Goal: Obtain resource: Download file/media

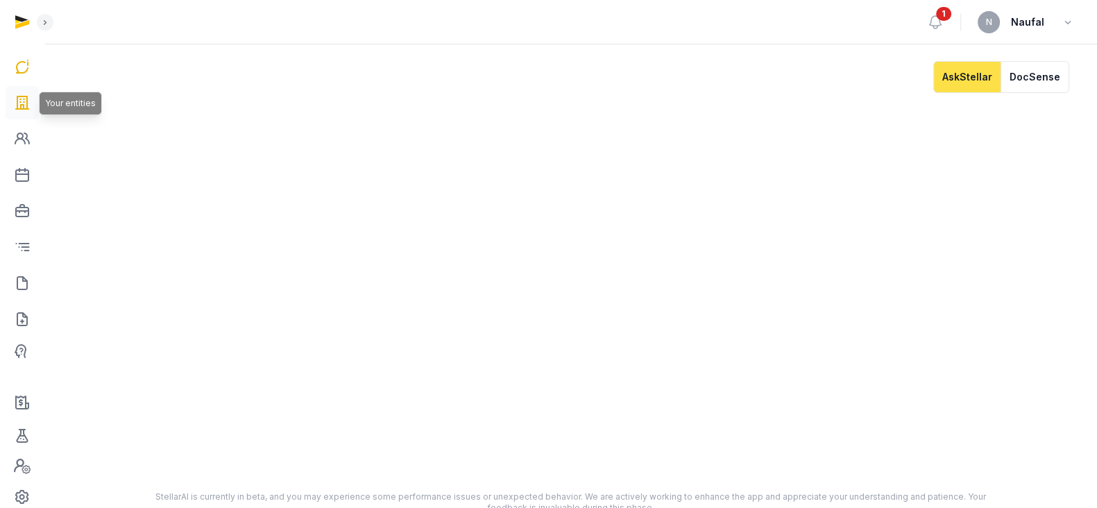
click at [10, 101] on link at bounding box center [22, 102] width 33 height 33
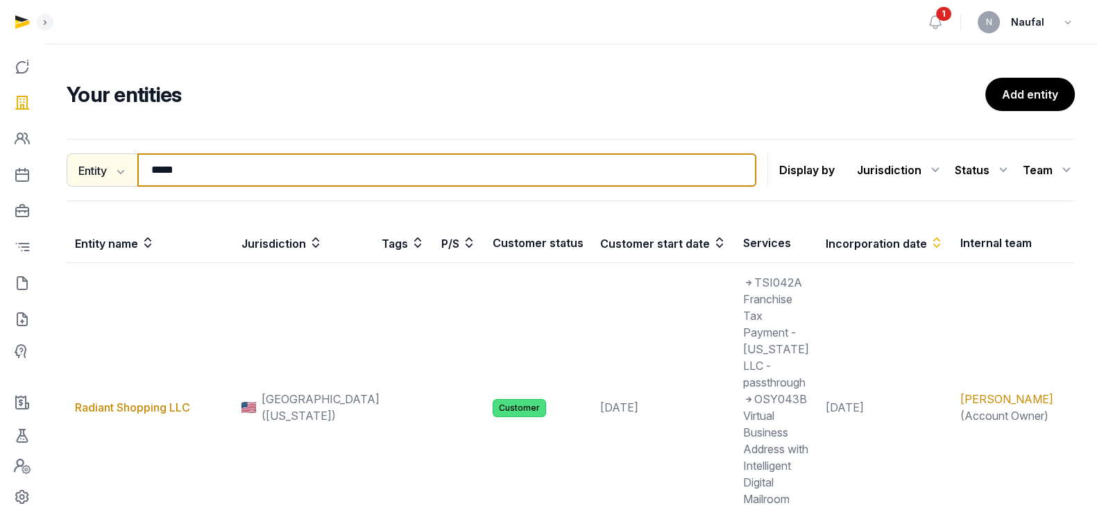
drag, startPoint x: 203, startPoint y: 169, endPoint x: 108, endPoint y: 170, distance: 95.8
click at [108, 170] on div "Entity Entity People Tags Services ***** Search" at bounding box center [412, 169] width 690 height 33
type input "****"
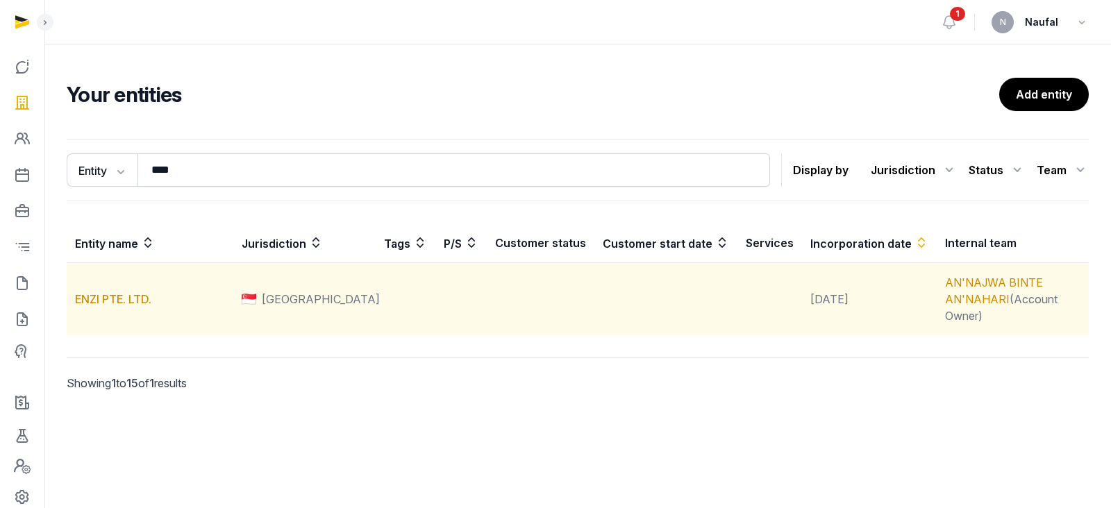
click at [123, 304] on td "ENZI PTE. LTD." at bounding box center [150, 299] width 167 height 73
click at [124, 292] on link "ENZI PTE. LTD." at bounding box center [113, 299] width 76 height 14
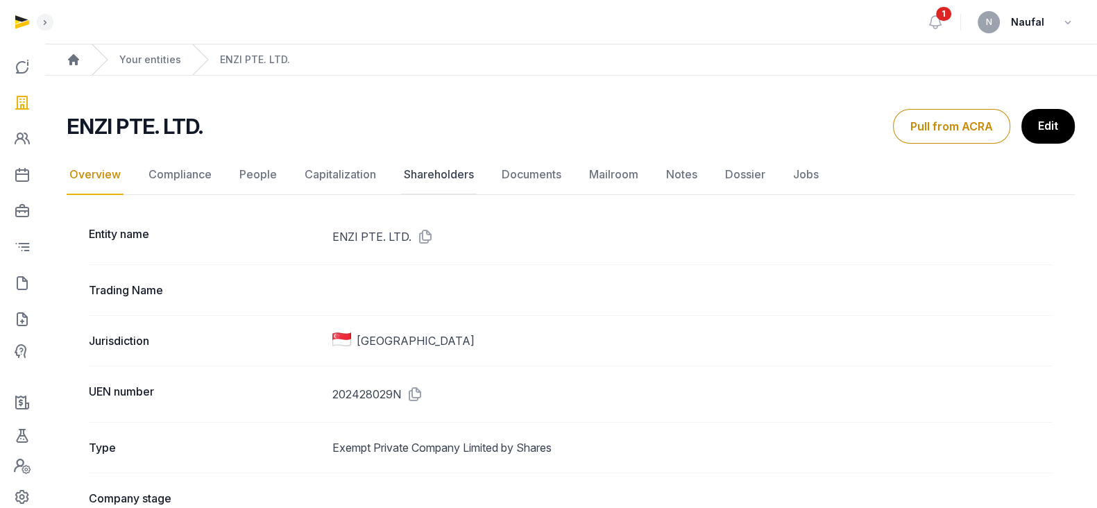
click at [428, 178] on link "Shareholders" at bounding box center [439, 175] width 76 height 40
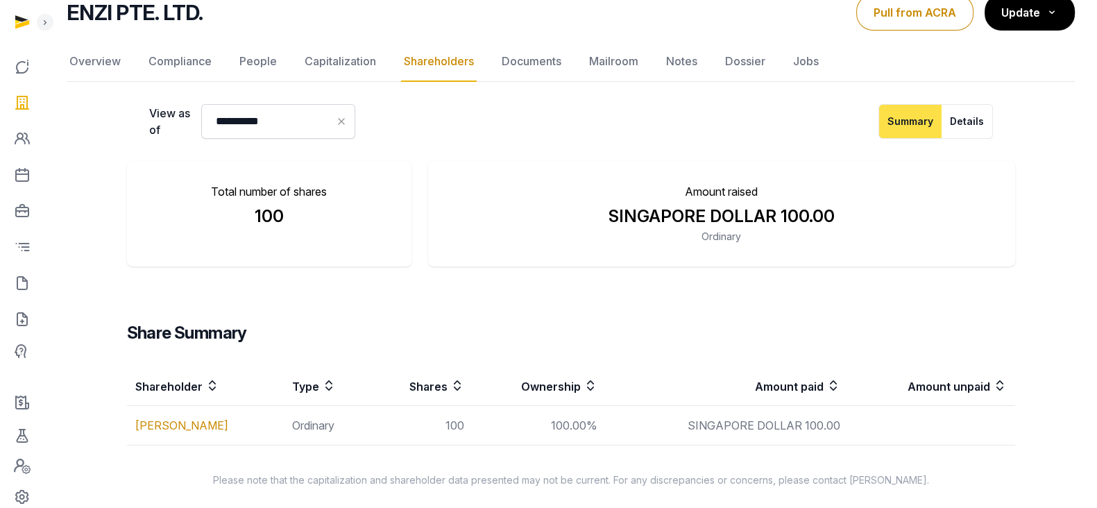
scroll to position [121, 0]
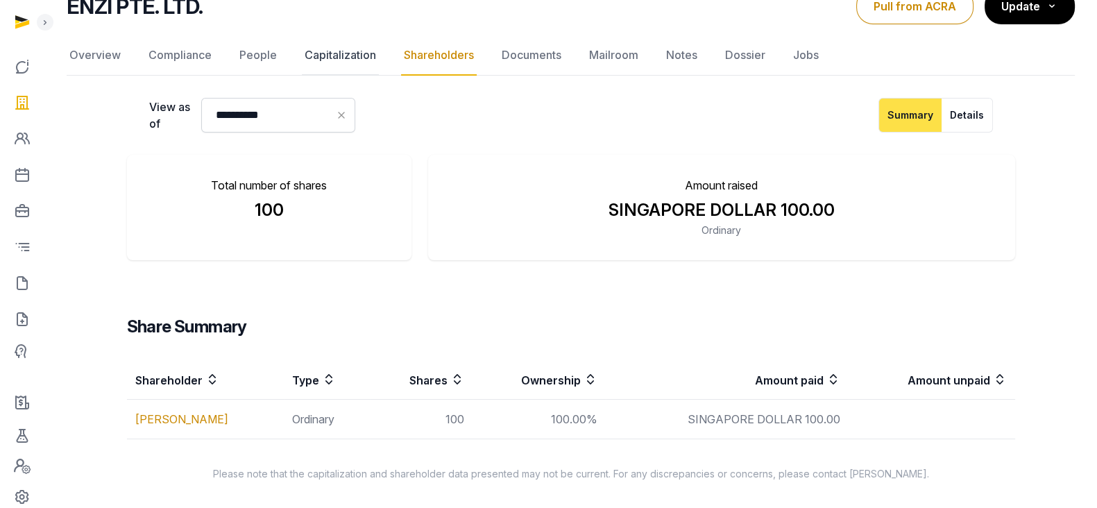
click at [357, 51] on link "Capitalization" at bounding box center [340, 55] width 77 height 40
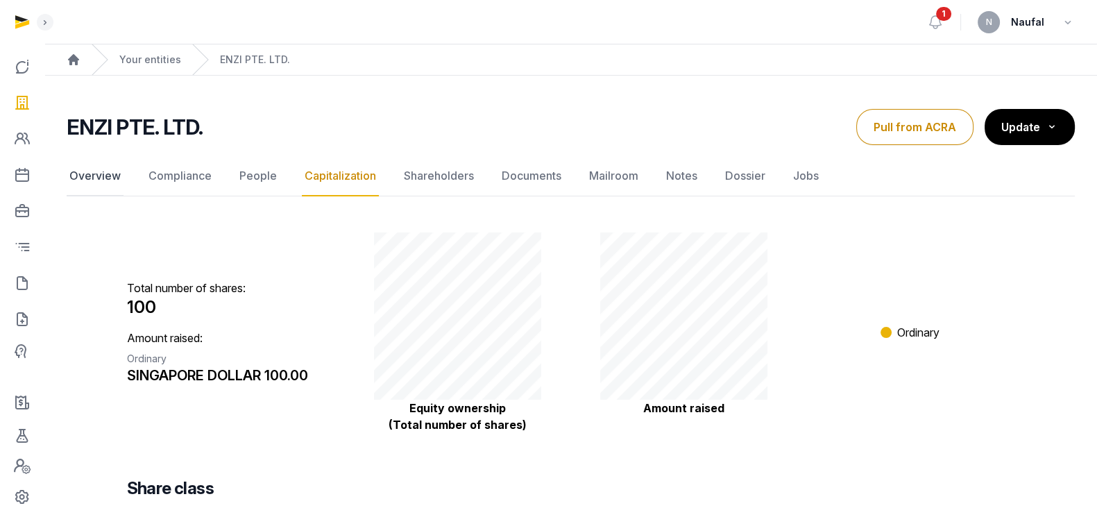
click at [103, 171] on link "Overview" at bounding box center [95, 176] width 57 height 40
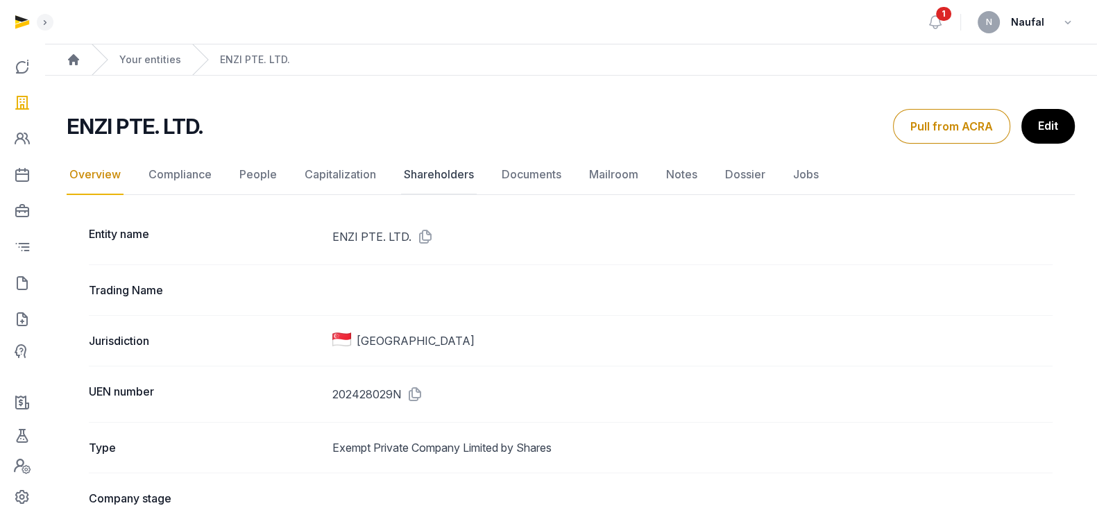
click at [429, 175] on link "Shareholders" at bounding box center [439, 175] width 76 height 40
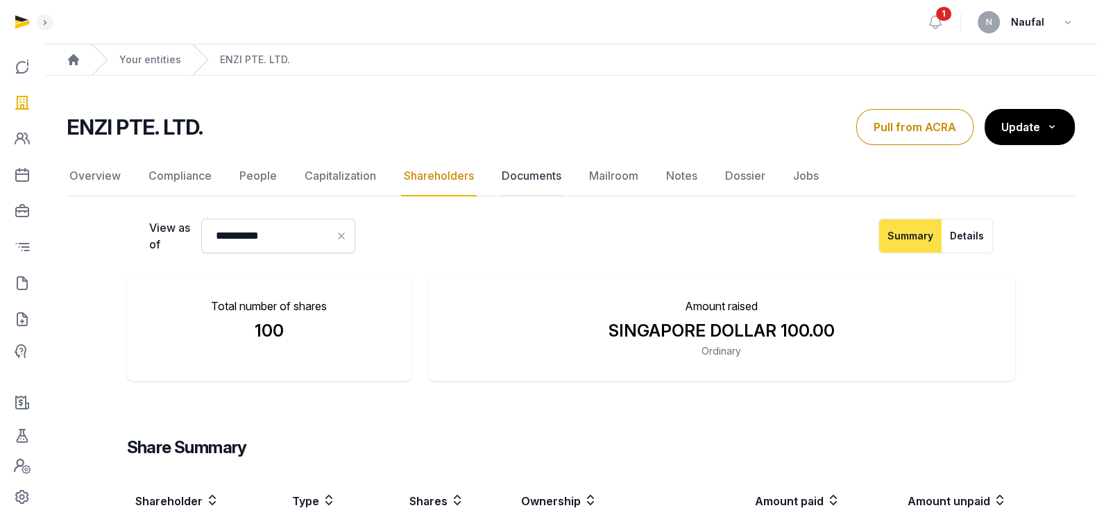
click at [534, 174] on link "Documents" at bounding box center [531, 176] width 65 height 40
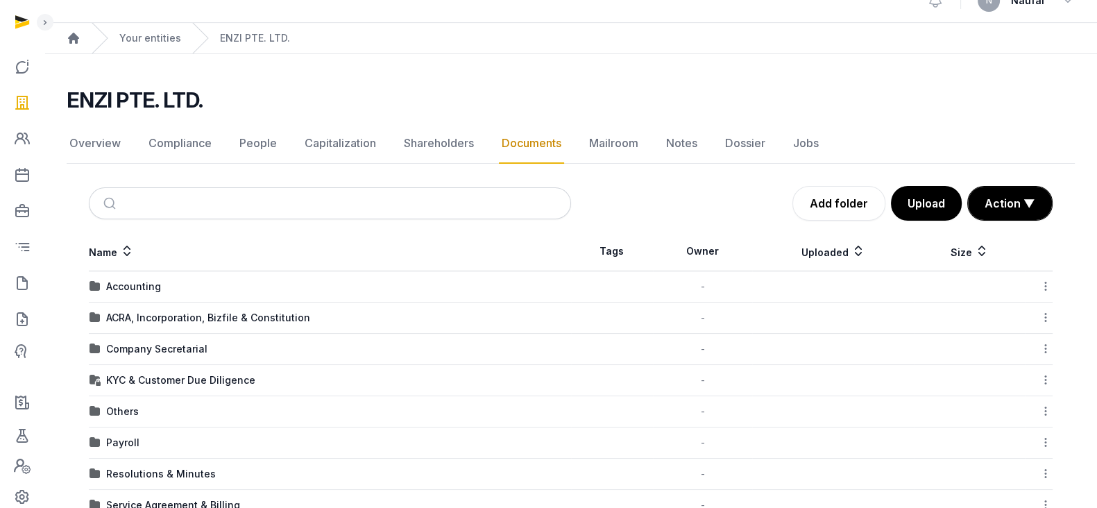
scroll to position [28, 0]
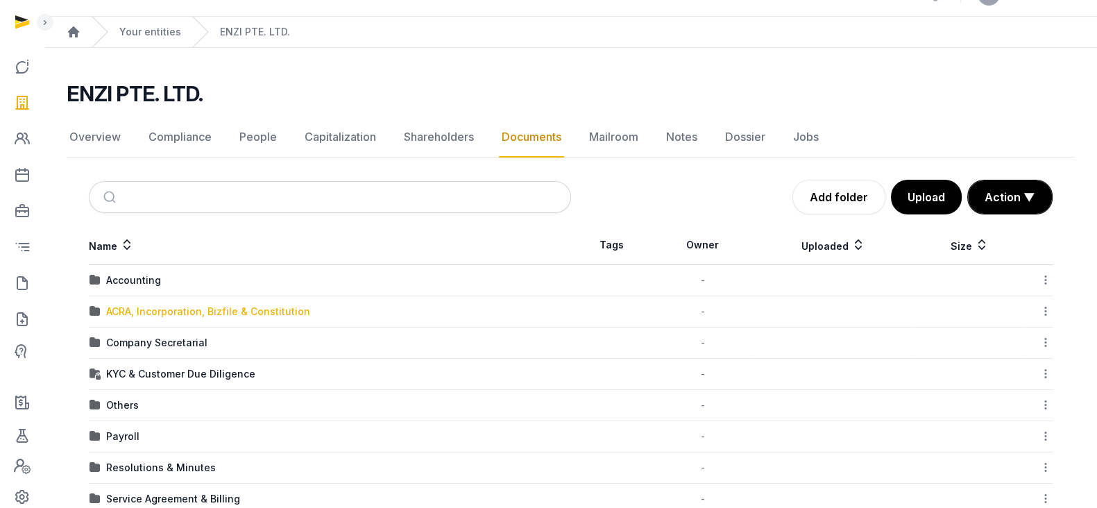
click at [171, 307] on div "ACRA, Incorporation, Bizfile & Constitution" at bounding box center [208, 312] width 204 height 14
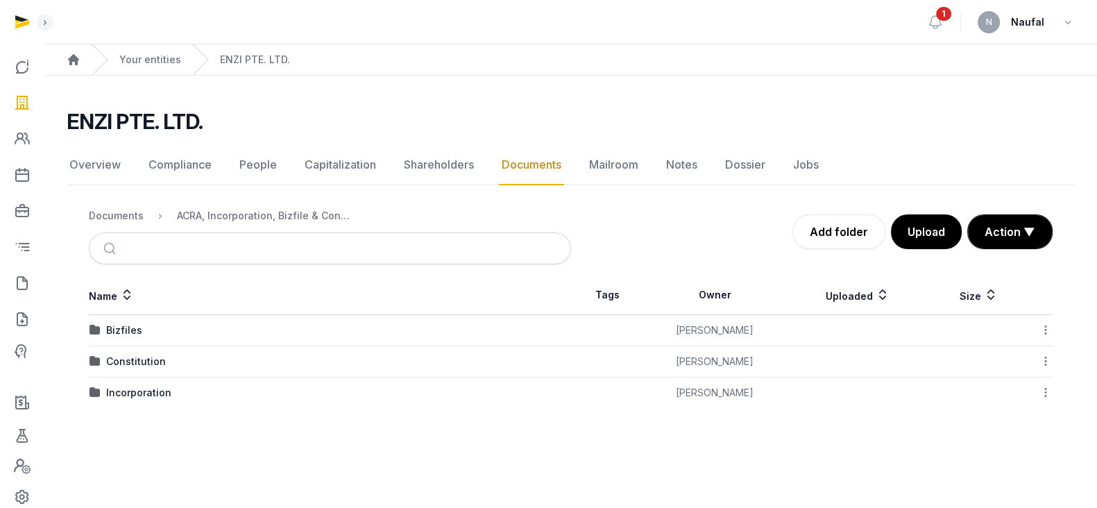
scroll to position [0, 0]
click at [132, 391] on div "Incorporation" at bounding box center [138, 393] width 65 height 14
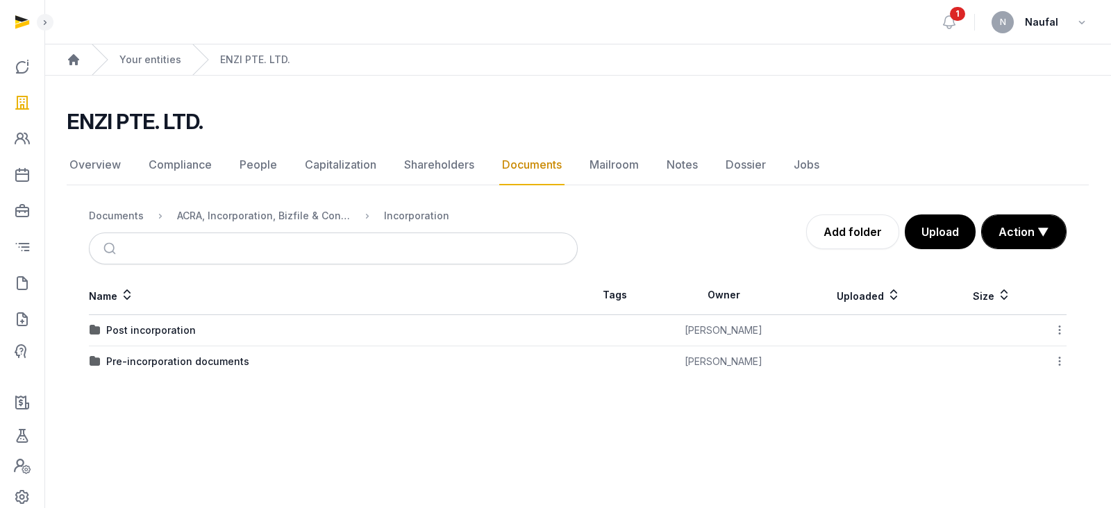
click at [165, 369] on td "Pre-incorporation documents" at bounding box center [333, 361] width 489 height 31
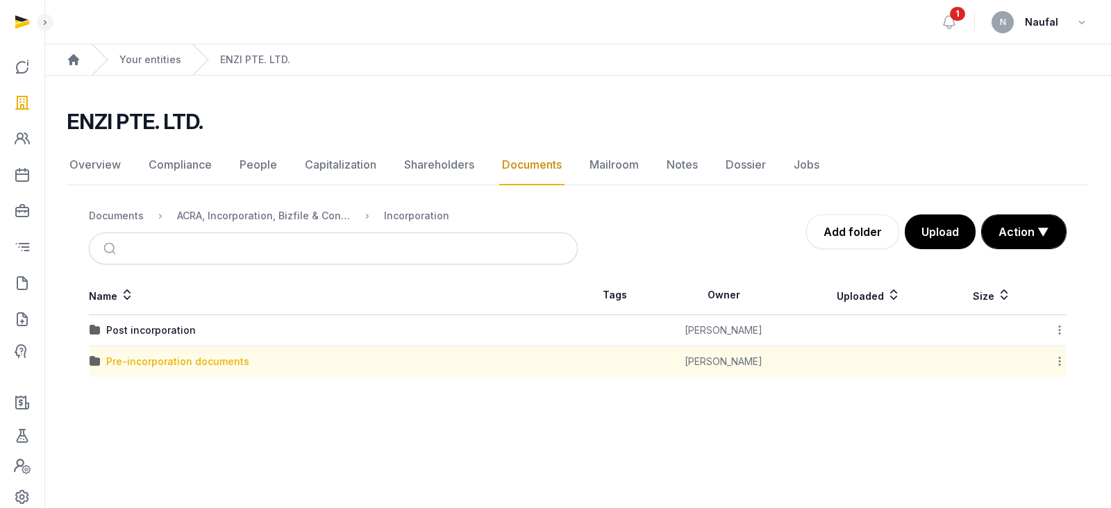
click at [165, 364] on div "Pre-incorporation documents" at bounding box center [177, 362] width 143 height 14
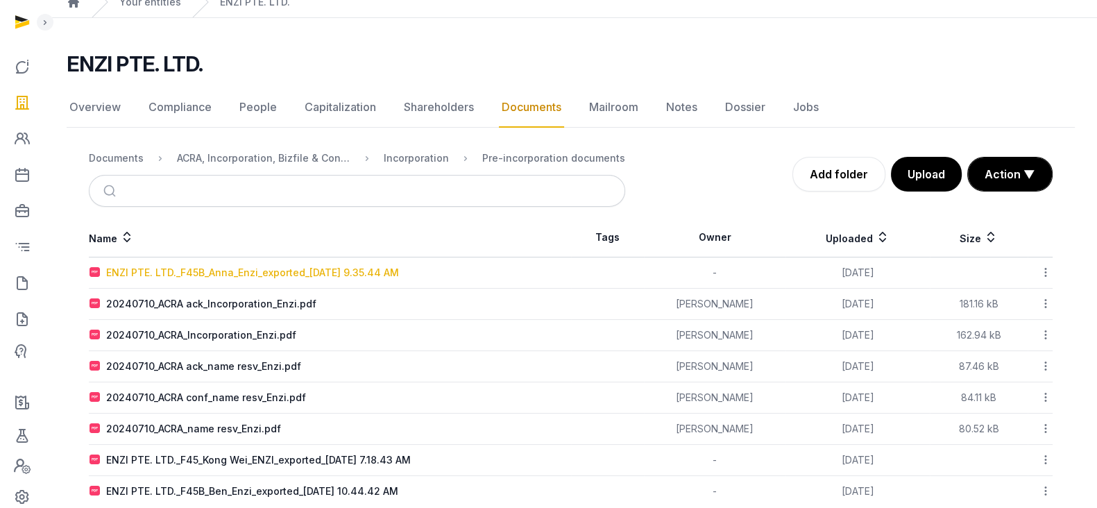
scroll to position [83, 0]
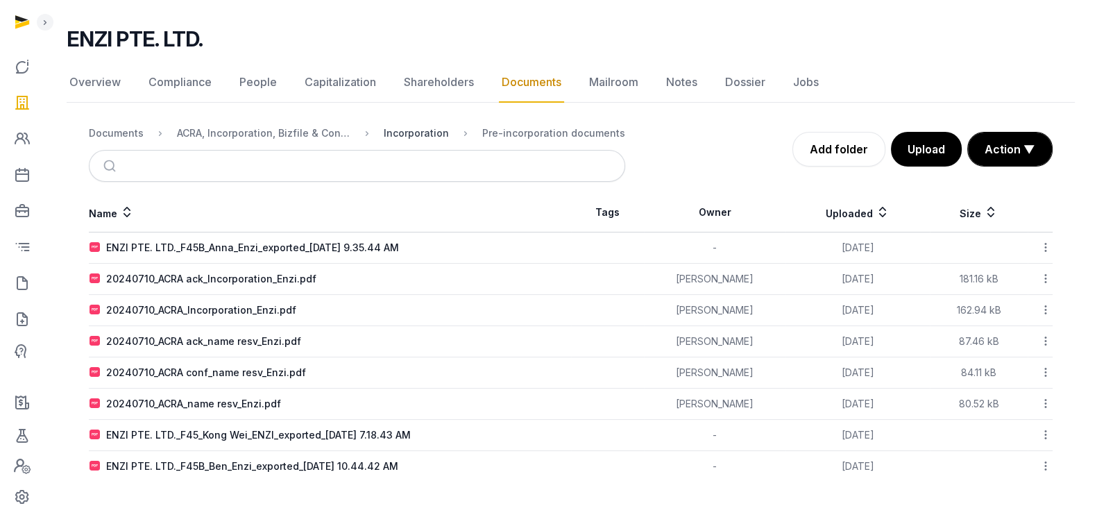
click at [441, 127] on div "Incorporation" at bounding box center [416, 133] width 65 height 14
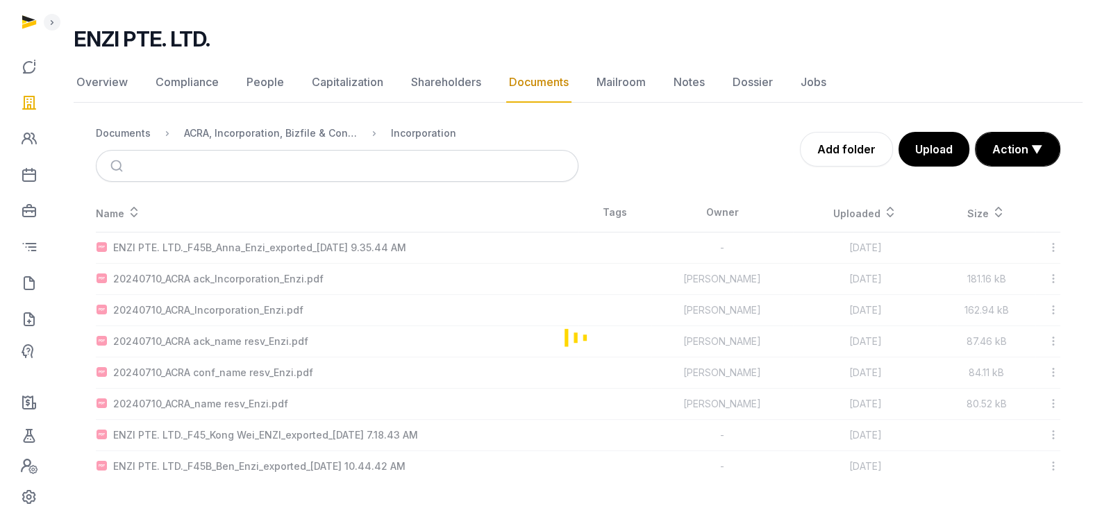
scroll to position [0, 0]
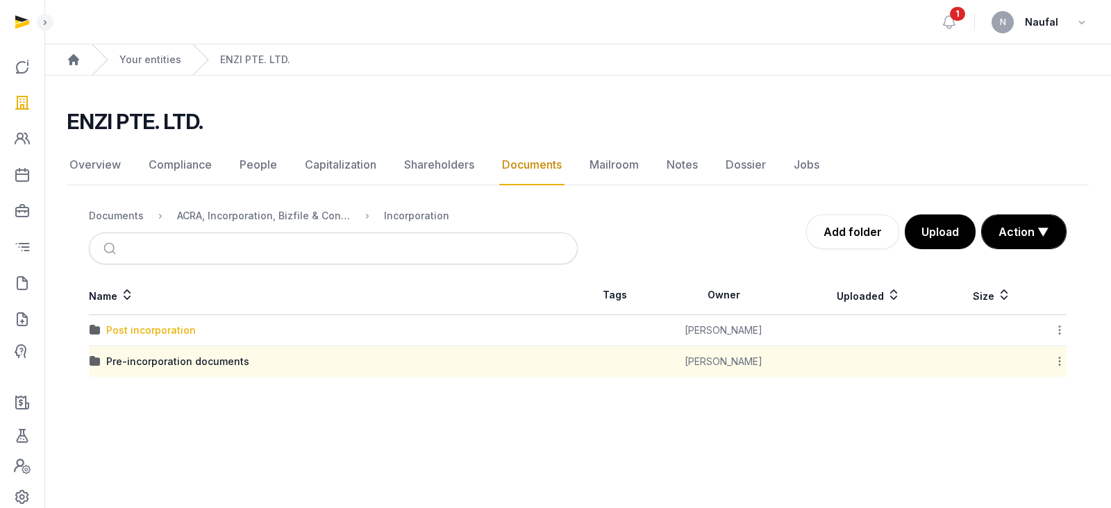
click at [146, 325] on div "Post incorporation" at bounding box center [151, 330] width 90 height 14
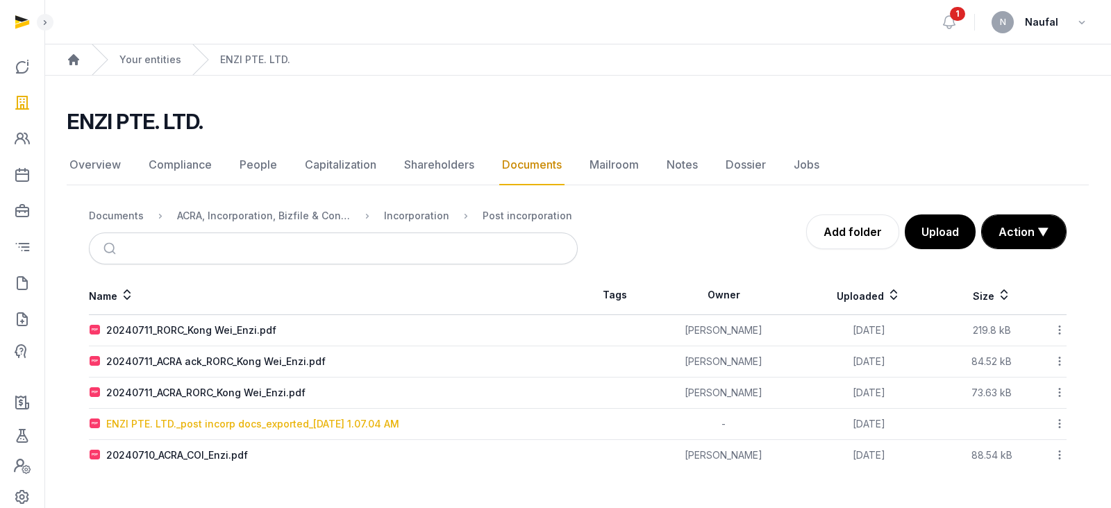
click at [230, 423] on div "ENZI PTE. LTD._post incorp docs_exported_[DATE] 1.07.04 AM" at bounding box center [252, 424] width 293 height 14
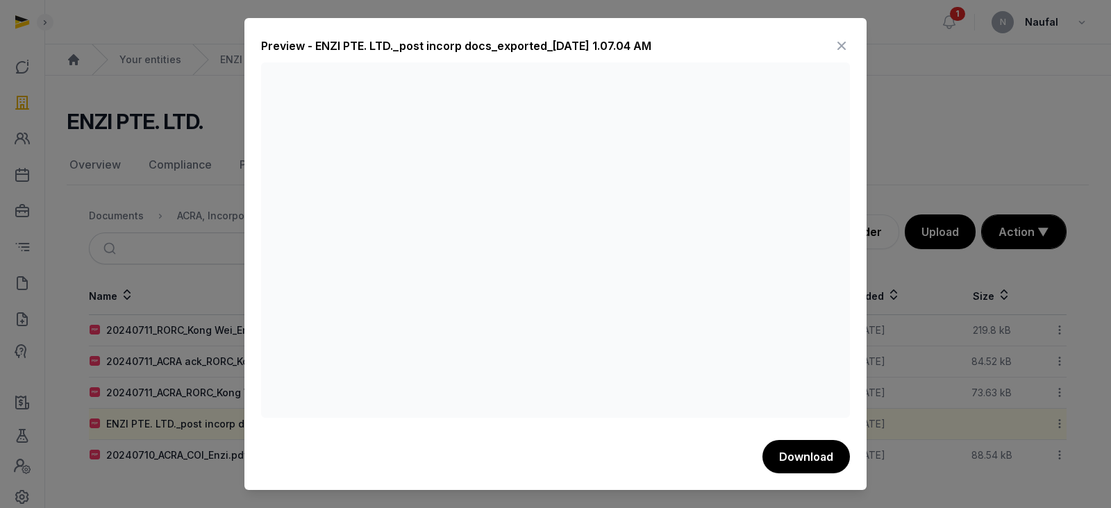
click at [833, 47] on icon at bounding box center [841, 46] width 17 height 22
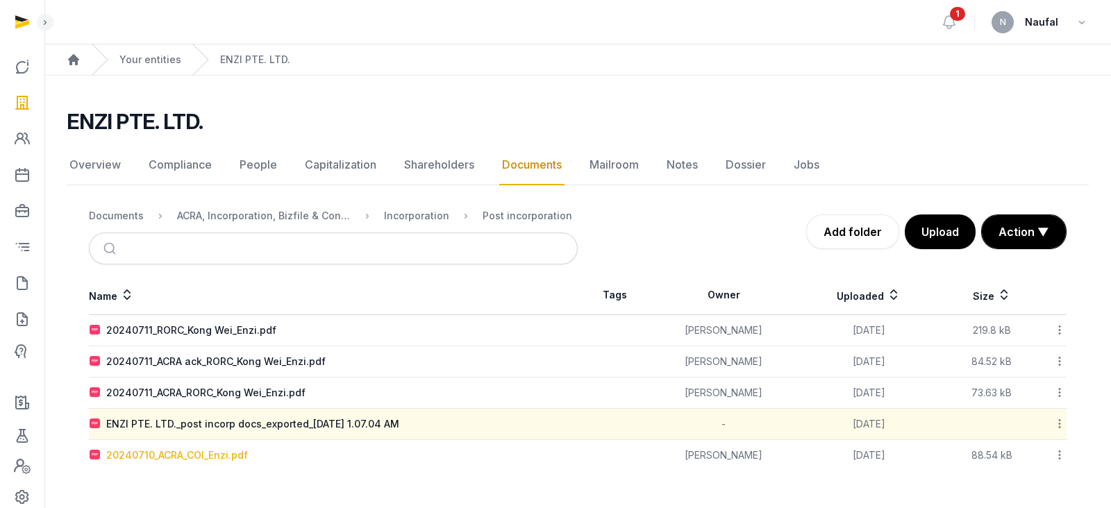
click at [185, 451] on div "20240710_ACRA_COI_Enzi.pdf" at bounding box center [177, 455] width 142 height 14
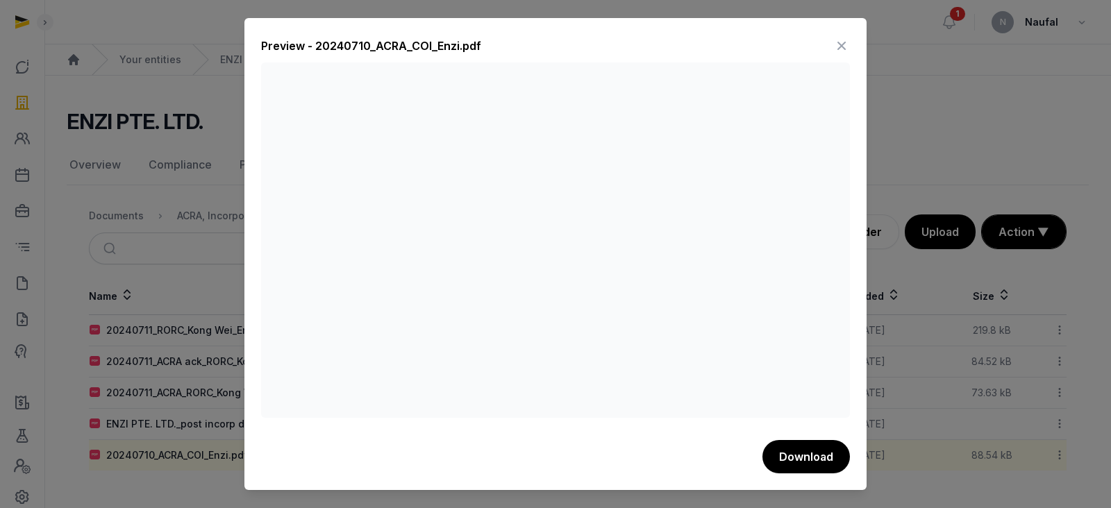
click at [845, 47] on icon at bounding box center [841, 46] width 17 height 22
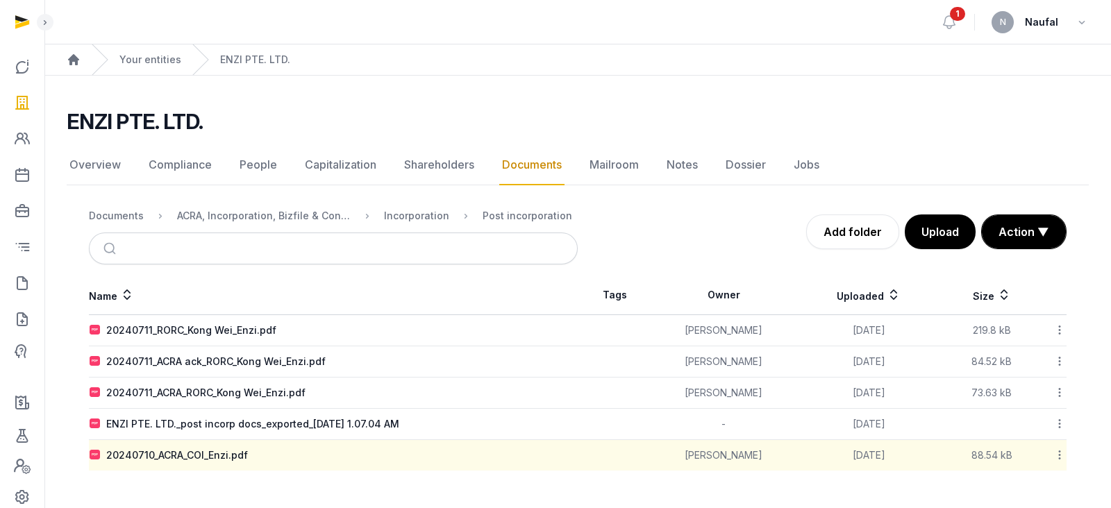
click at [219, 357] on div "20240711_ACRA ack_RORC_Kong Wei_Enzi.pdf" at bounding box center [215, 362] width 219 height 14
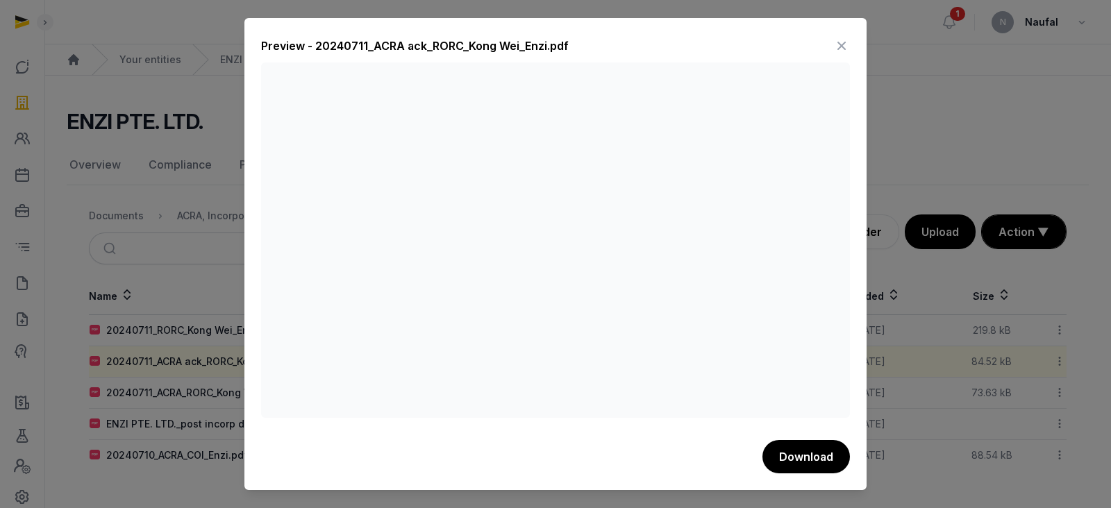
click at [835, 48] on icon at bounding box center [841, 46] width 17 height 22
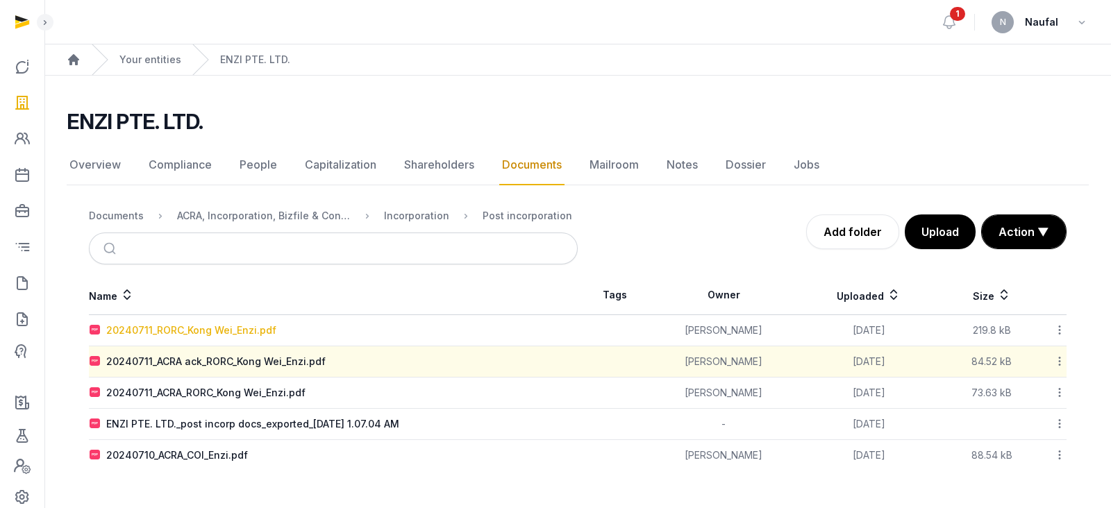
click at [226, 328] on div "20240711_RORC_Kong Wei_Enzi.pdf" at bounding box center [191, 330] width 170 height 14
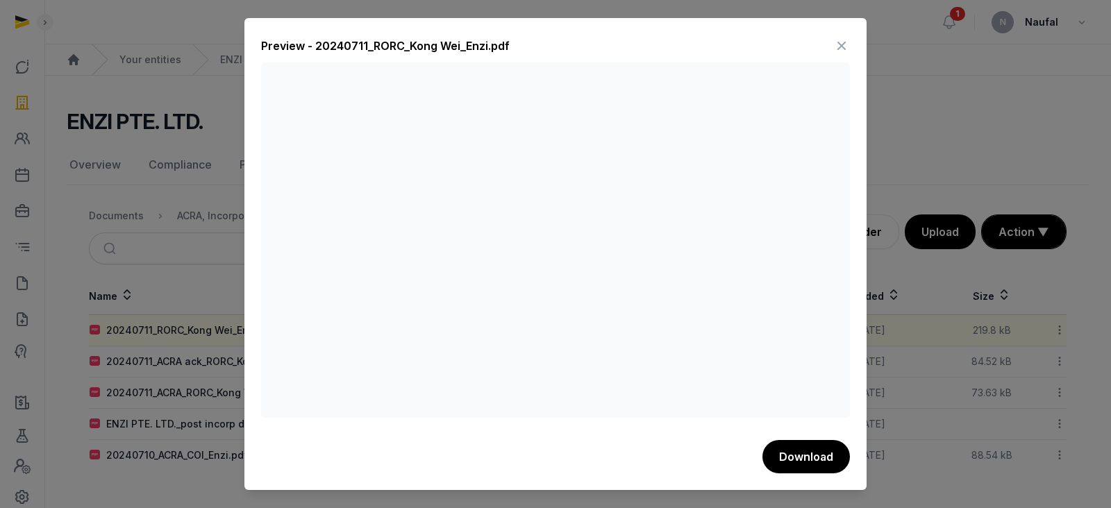
click at [836, 47] on icon at bounding box center [841, 46] width 17 height 22
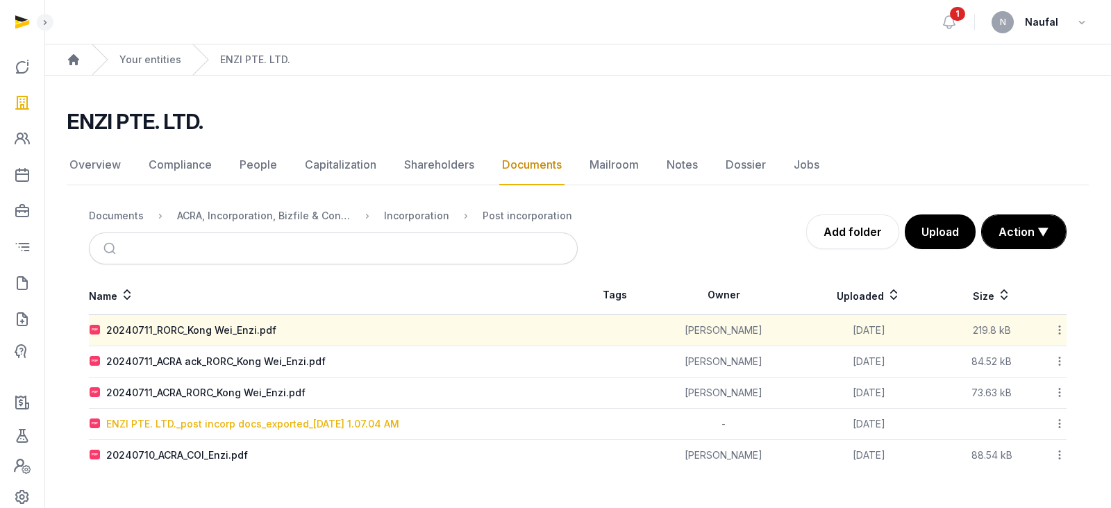
click at [317, 425] on div "ENZI PTE. LTD._post incorp docs_exported_[DATE] 1.07.04 AM" at bounding box center [252, 424] width 293 height 14
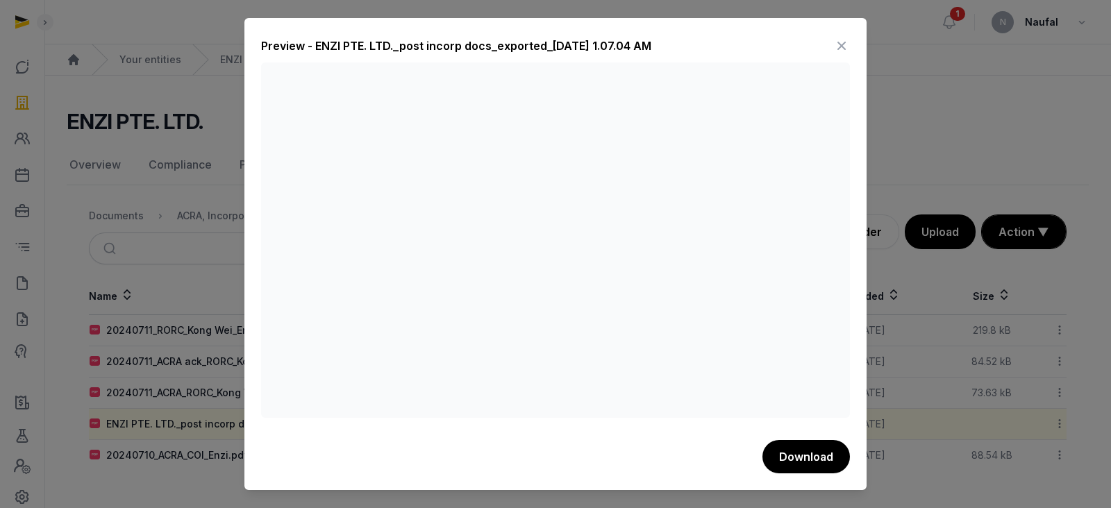
click at [836, 45] on icon at bounding box center [841, 46] width 17 height 22
